Goal: Check status: Check status

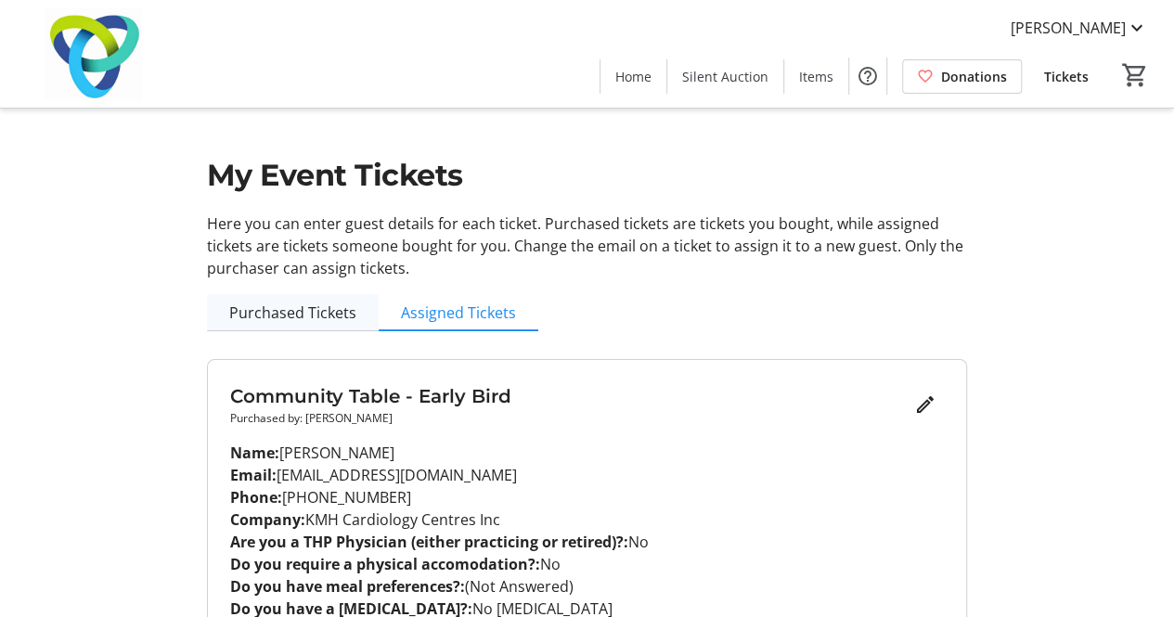
click at [318, 312] on span "Purchased Tickets" at bounding box center [292, 312] width 127 height 15
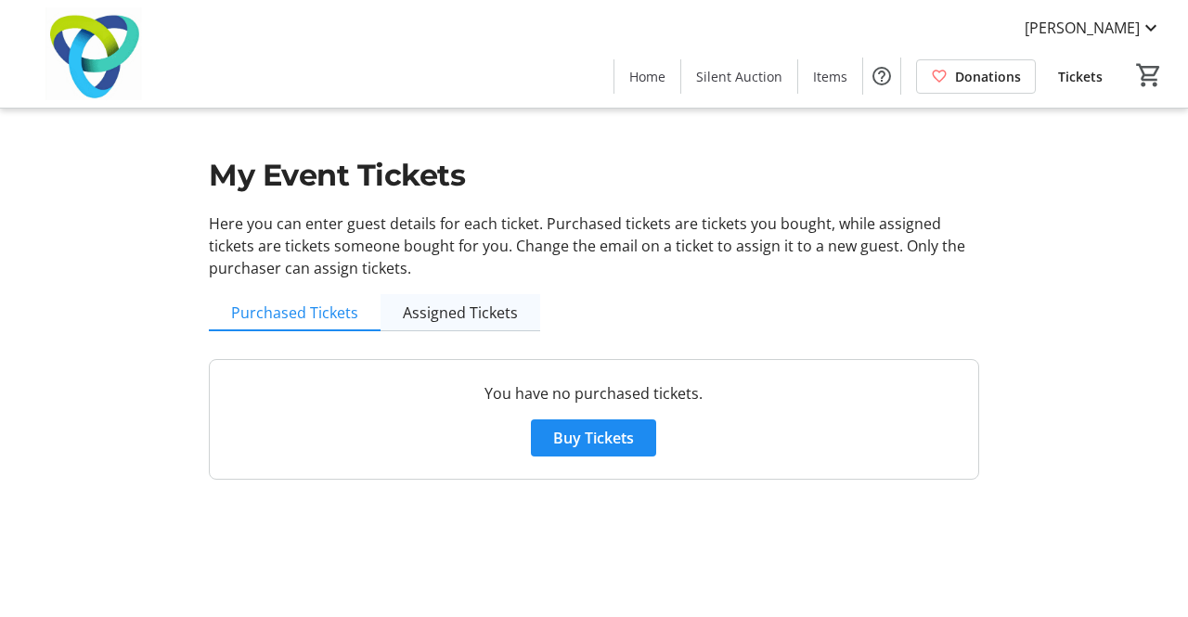
click at [450, 307] on span "Assigned Tickets" at bounding box center [460, 312] width 115 height 15
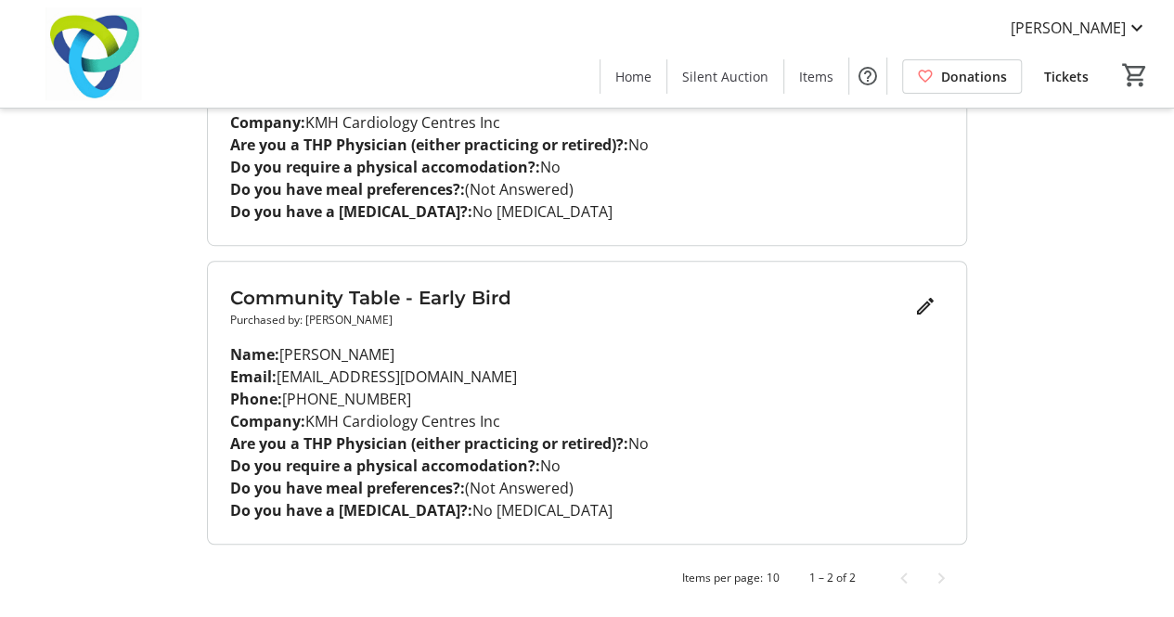
scroll to position [212, 0]
